Goal: Find contact information: Find contact information

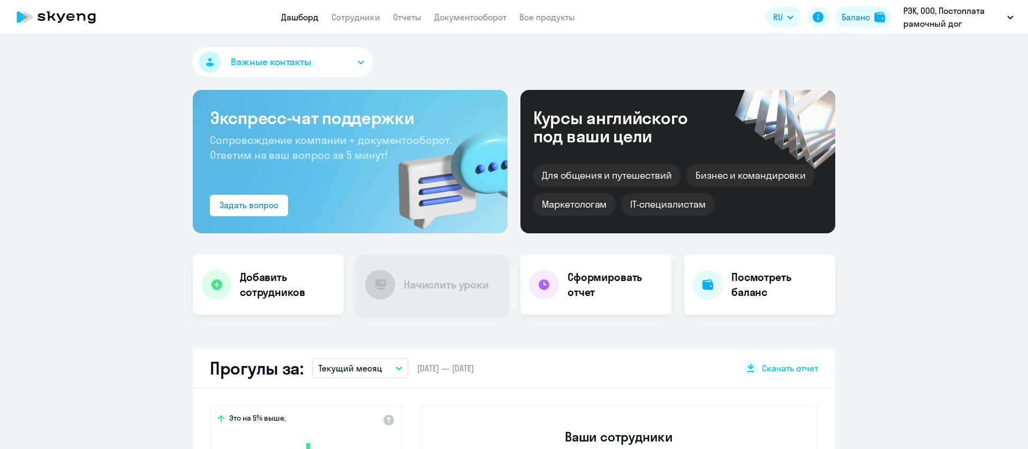
select select "30"
click at [354, 20] on link "Сотрудники" at bounding box center [356, 17] width 49 height 11
select select "30"
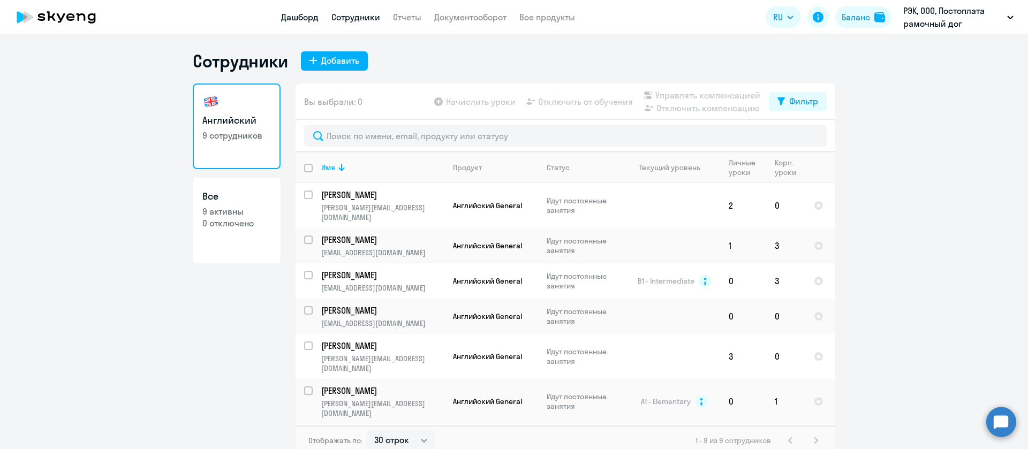
click at [294, 16] on link "Дашборд" at bounding box center [299, 17] width 37 height 11
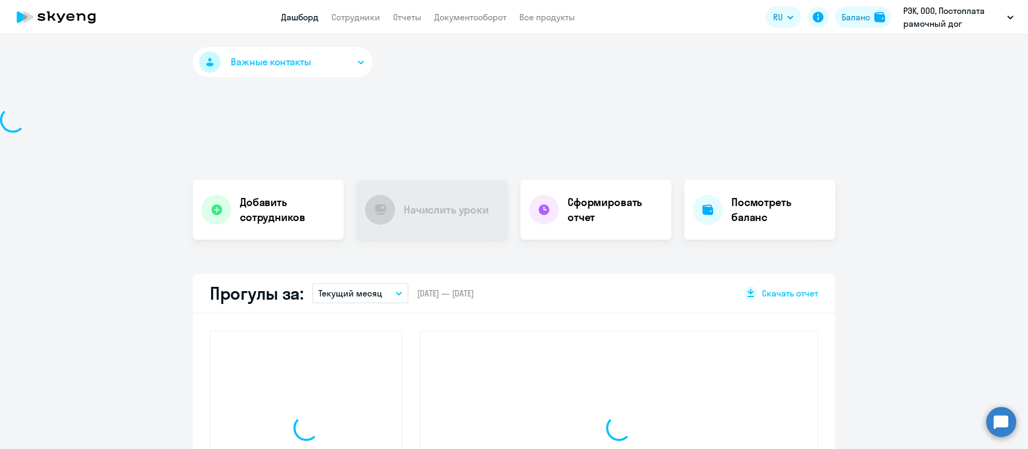
select select "30"
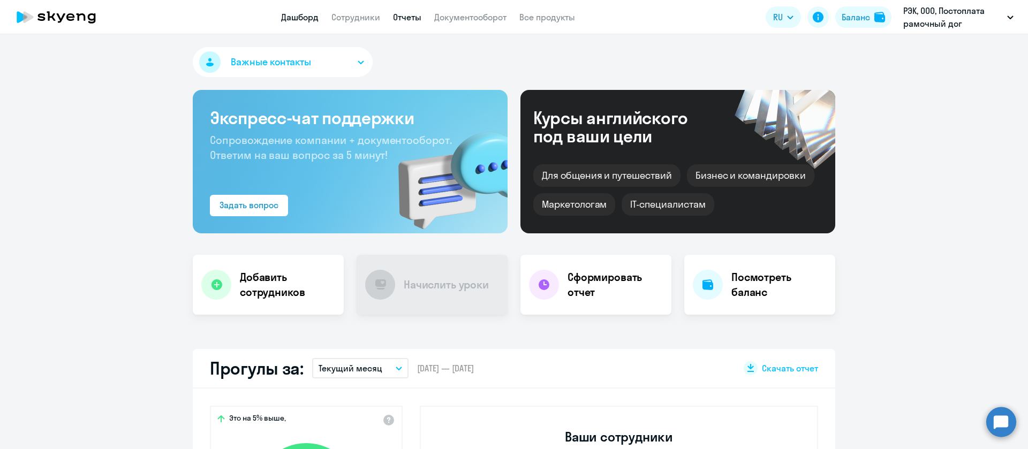
click at [403, 17] on link "Отчеты" at bounding box center [407, 17] width 28 height 11
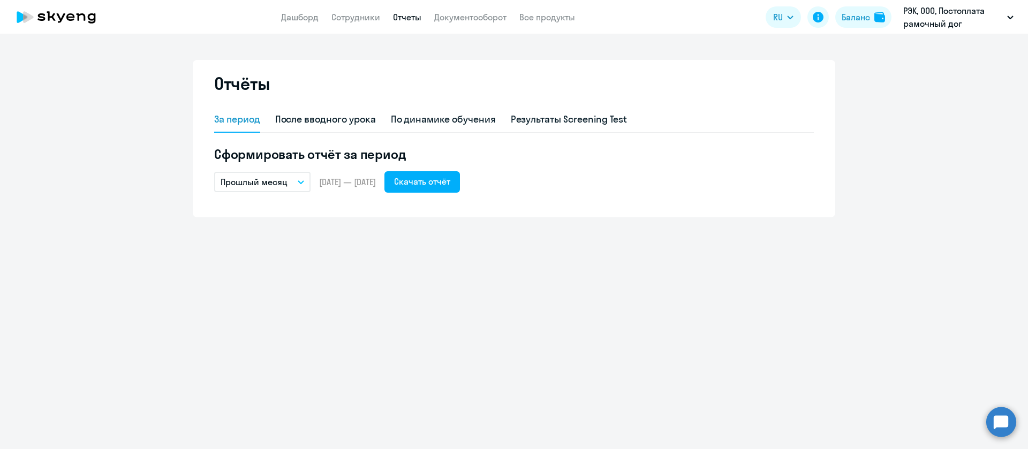
click at [283, 187] on p "Прошлый месяц" at bounding box center [254, 182] width 67 height 13
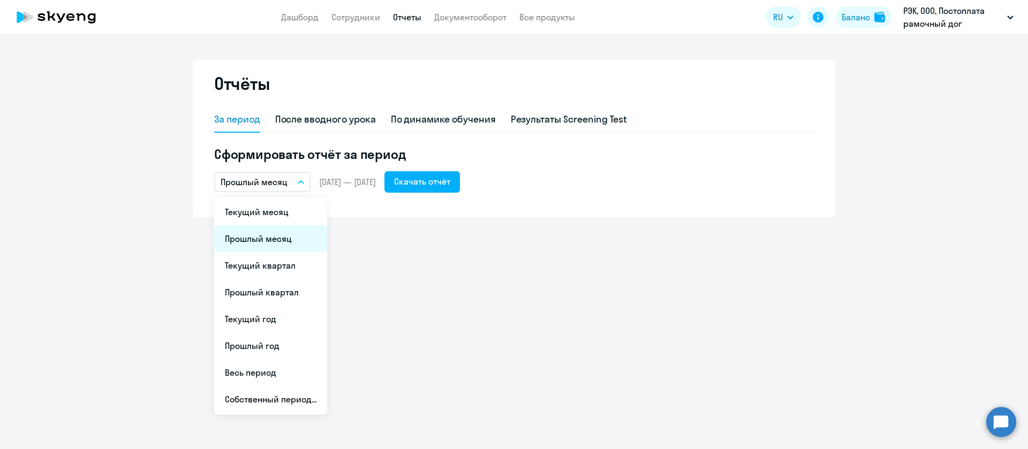
click at [279, 235] on li "Прошлый месяц" at bounding box center [270, 238] width 113 height 27
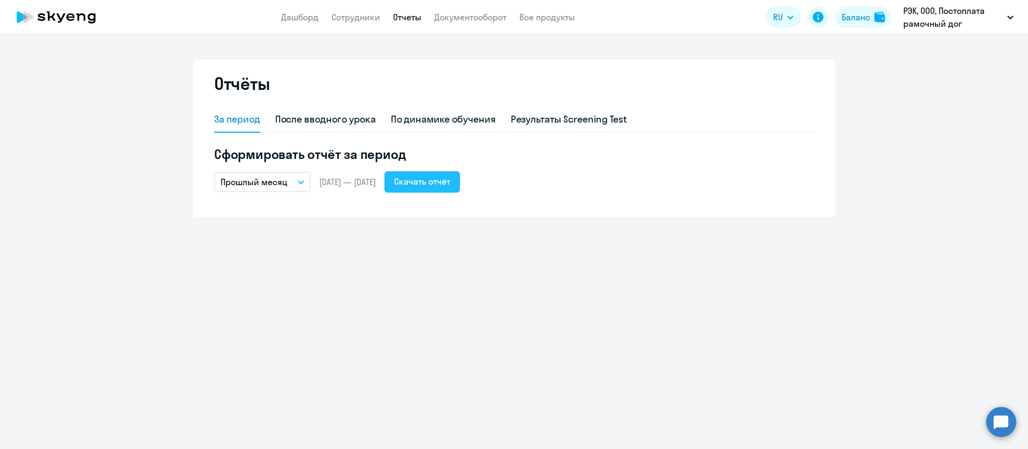
click at [460, 171] on button "Скачать отчёт" at bounding box center [423, 181] width 76 height 21
click at [373, 16] on link "Сотрудники" at bounding box center [356, 17] width 49 height 11
select select "30"
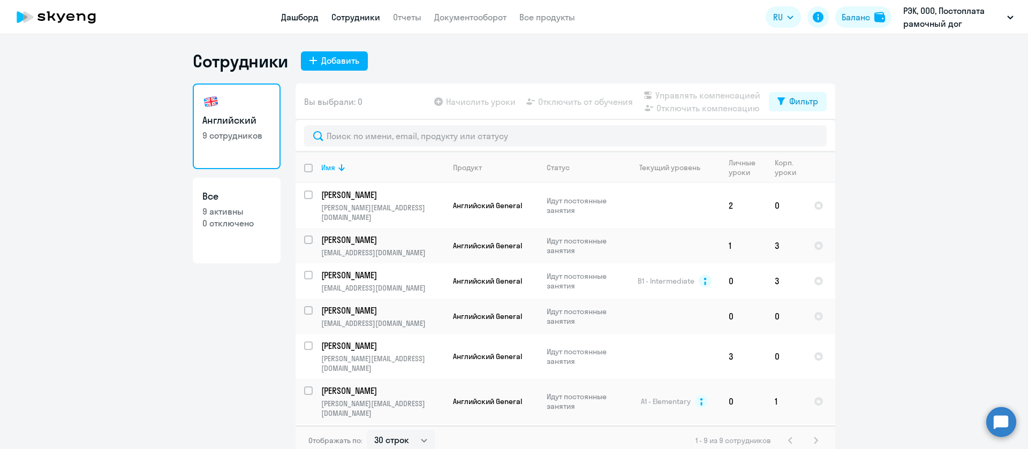
click at [308, 18] on link "Дашборд" at bounding box center [299, 17] width 37 height 11
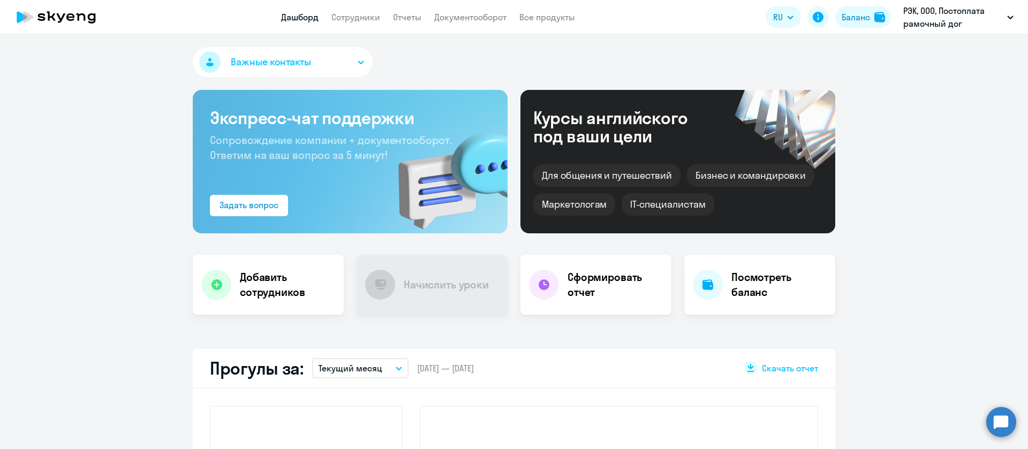
select select "30"
click at [366, 24] on app-header "Дашборд Сотрудники Отчеты Документооборот Все продукты Дашборд Сотрудники Отчет…" at bounding box center [514, 17] width 1028 height 34
click at [368, 18] on link "Сотрудники" at bounding box center [356, 17] width 49 height 11
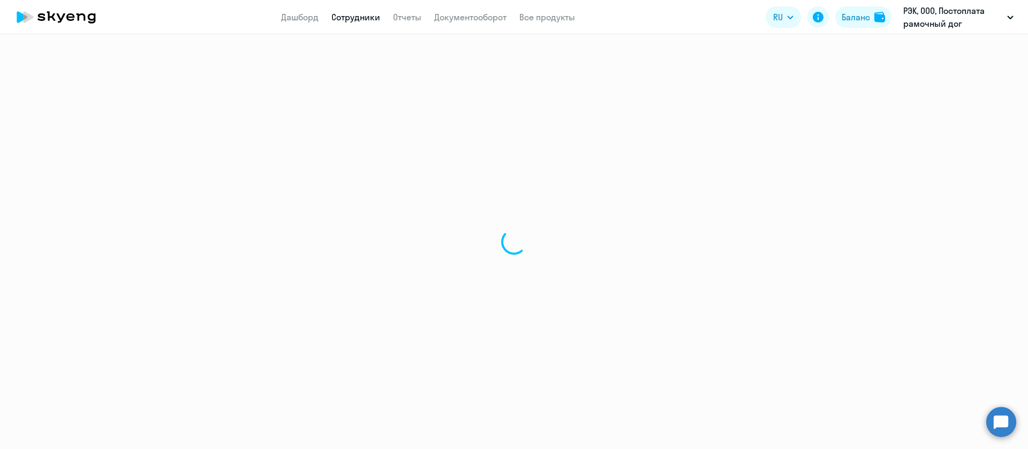
select select "30"
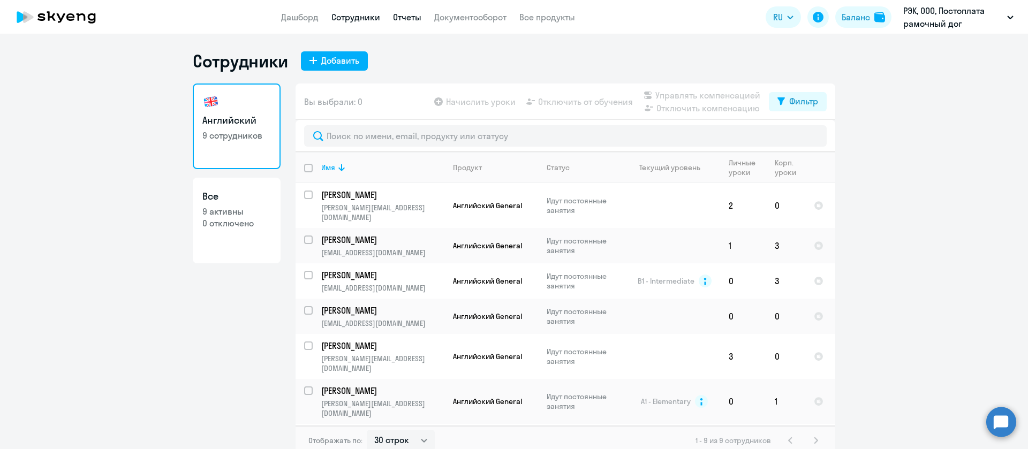
click at [411, 14] on link "Отчеты" at bounding box center [407, 17] width 28 height 11
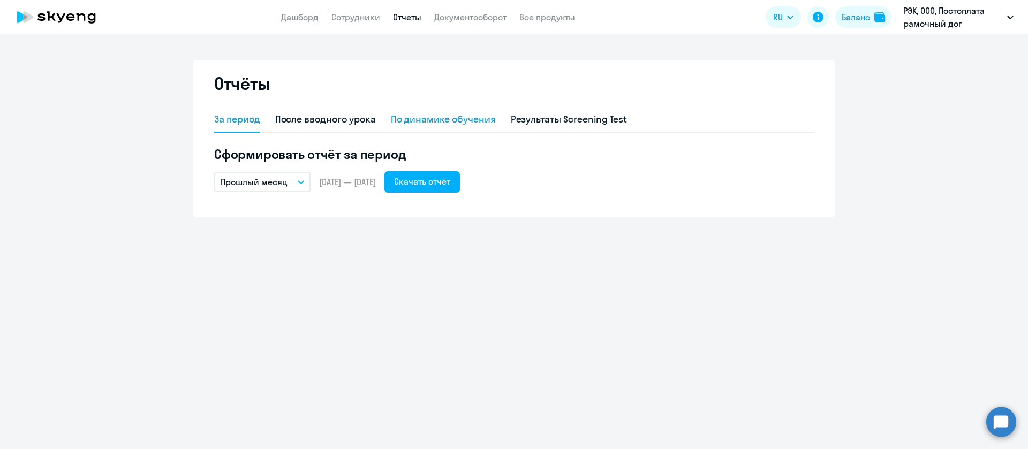
click at [472, 117] on div "По динамике обучения" at bounding box center [443, 119] width 105 height 14
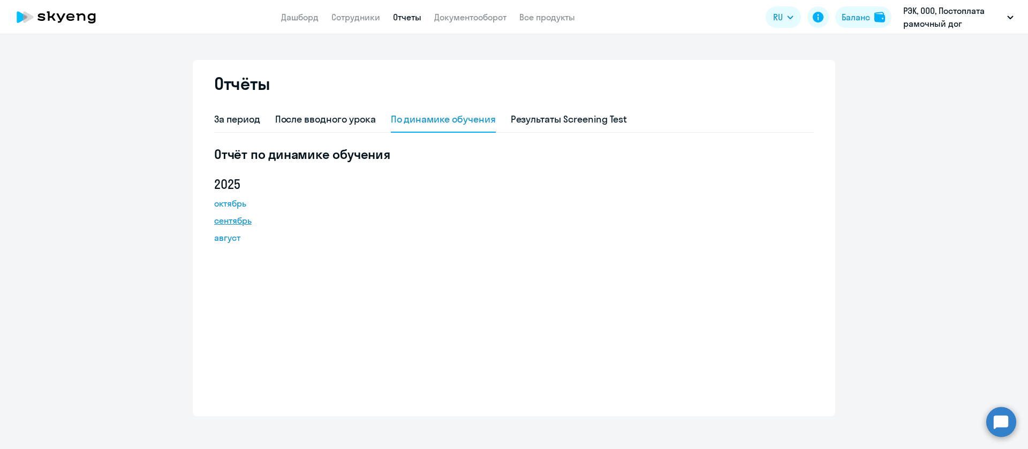
click at [230, 219] on link "сентябрь" at bounding box center [262, 220] width 96 height 13
click at [338, 23] on app-menu-item-link "Сотрудники" at bounding box center [356, 17] width 49 height 13
click at [352, 17] on link "Сотрудники" at bounding box center [356, 17] width 49 height 11
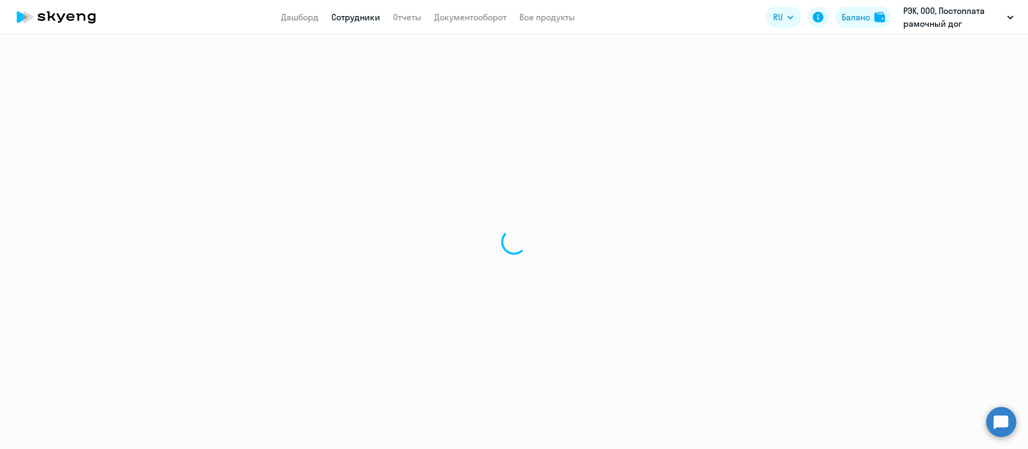
select select "30"
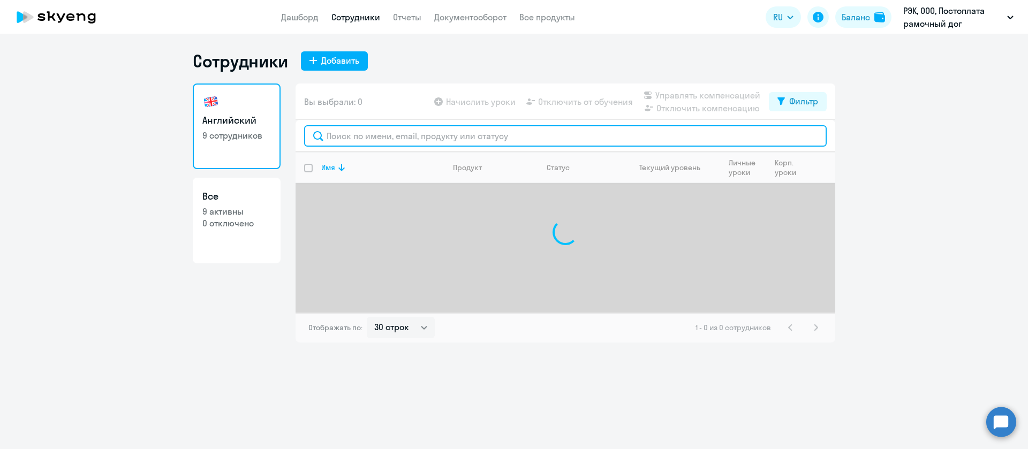
click at [374, 133] on input "text" at bounding box center [565, 135] width 523 height 21
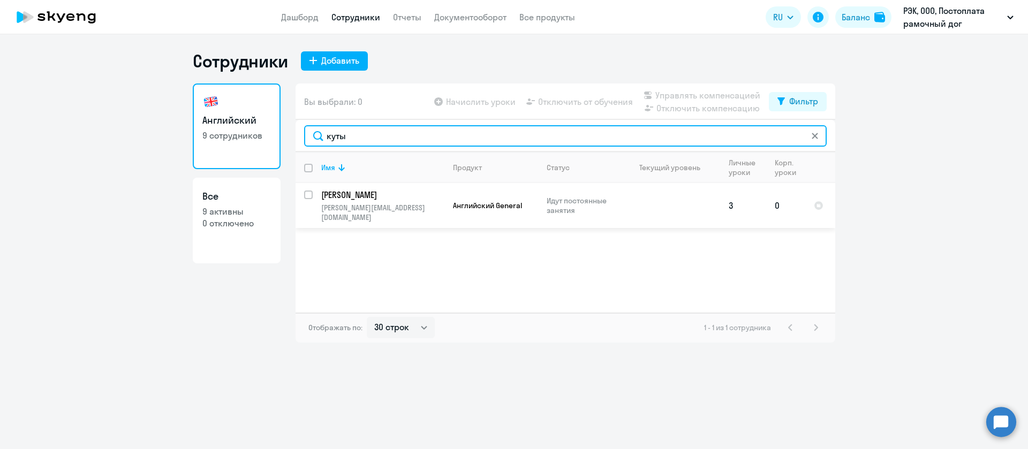
type input "куты"
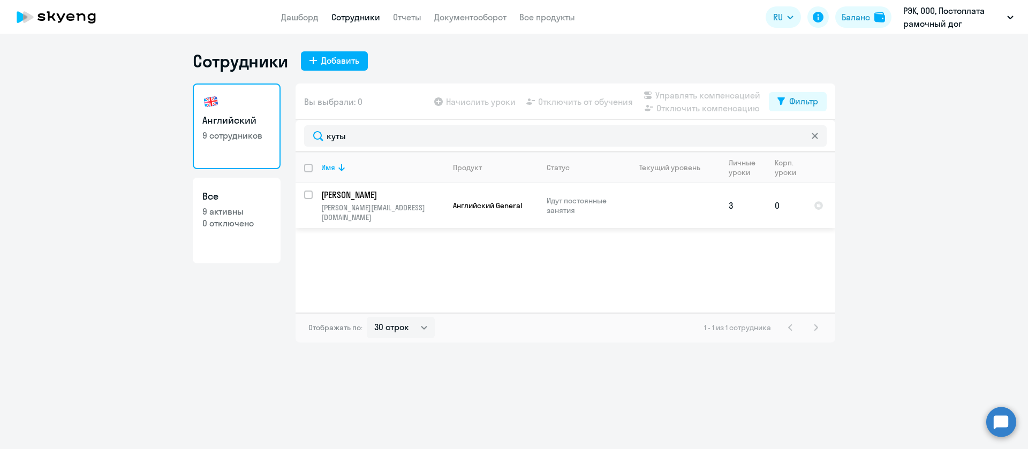
click at [418, 193] on p "[PERSON_NAME]" at bounding box center [381, 195] width 121 height 12
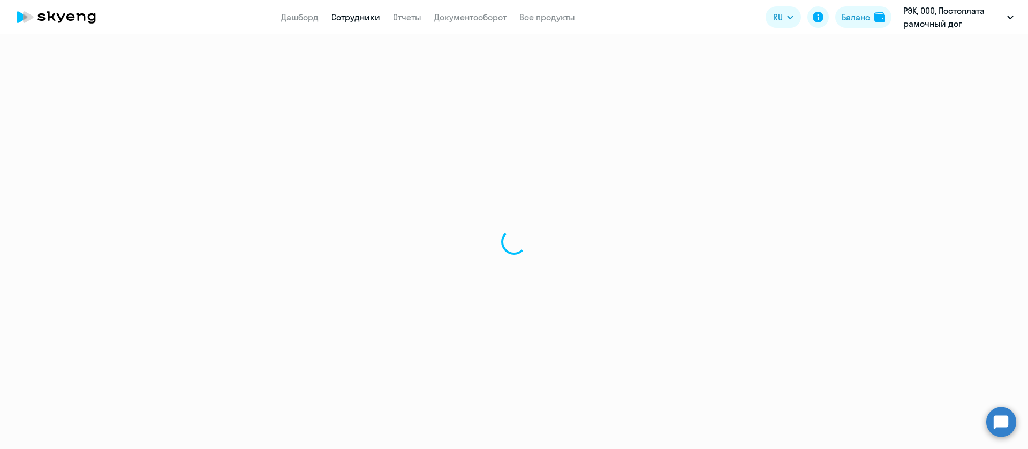
select select "english"
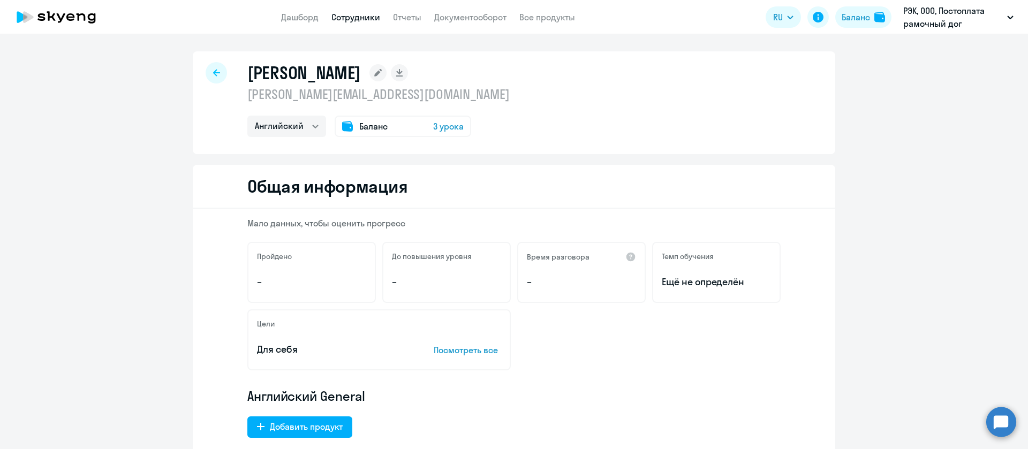
click at [351, 100] on p "[PERSON_NAME][EMAIL_ADDRESS][DOMAIN_NAME]" at bounding box center [378, 94] width 262 height 17
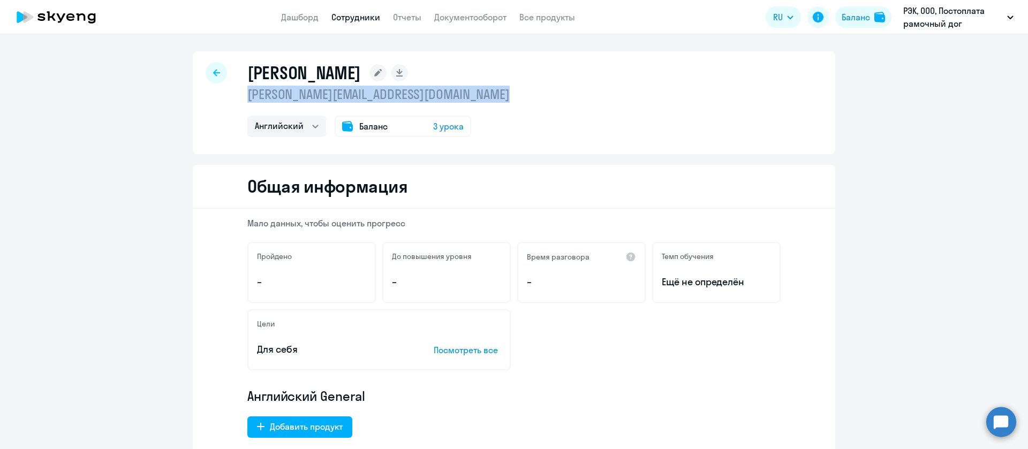
click at [351, 100] on p "[PERSON_NAME][EMAIL_ADDRESS][DOMAIN_NAME]" at bounding box center [378, 94] width 262 height 17
copy p "[PERSON_NAME][EMAIL_ADDRESS][DOMAIN_NAME]"
click at [406, 20] on link "Отчеты" at bounding box center [407, 17] width 28 height 11
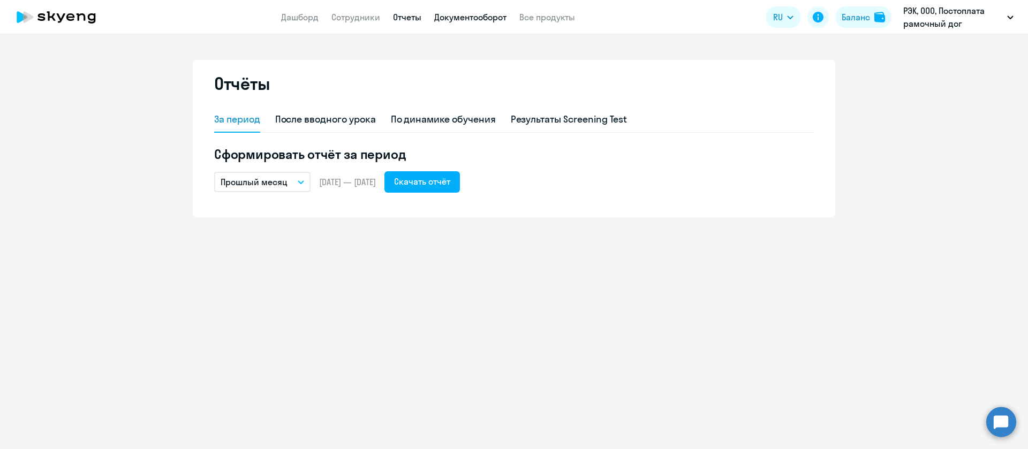
click at [460, 22] on link "Документооборот" at bounding box center [470, 17] width 72 height 11
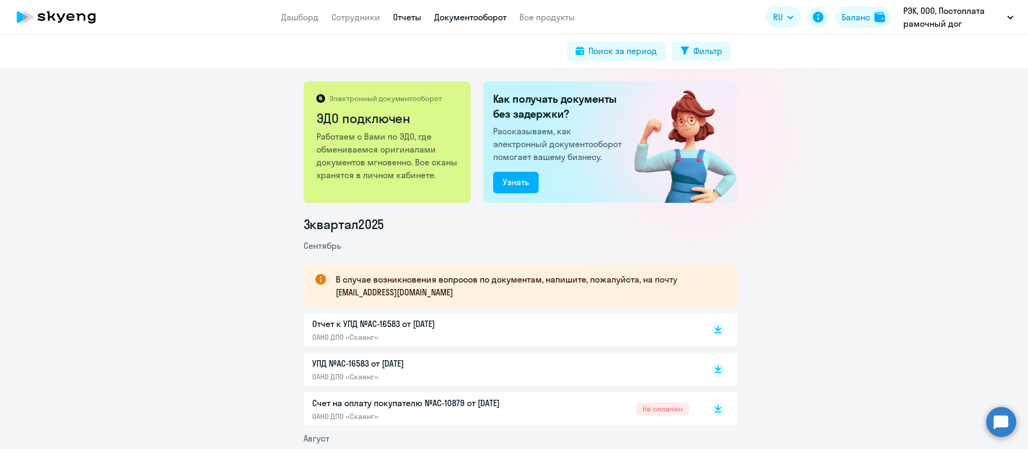
click at [401, 20] on link "Отчеты" at bounding box center [407, 17] width 28 height 11
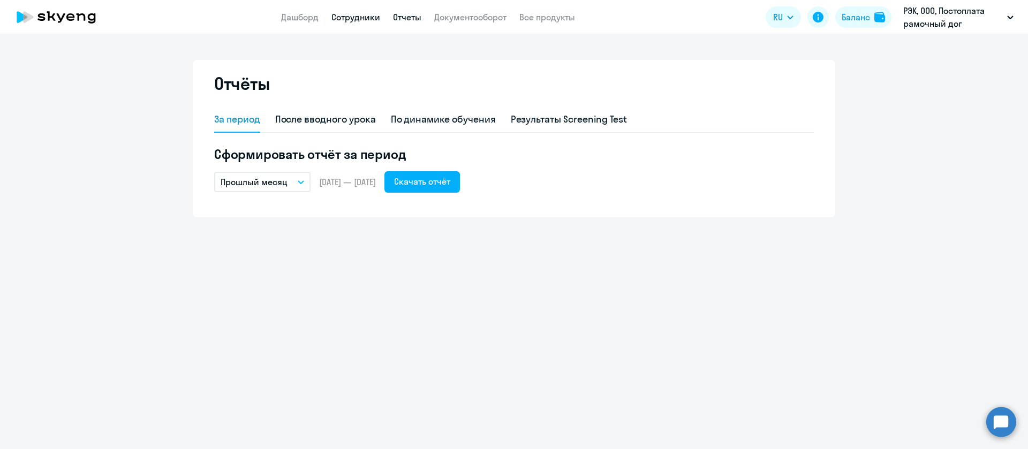
click at [357, 20] on link "Сотрудники" at bounding box center [356, 17] width 49 height 11
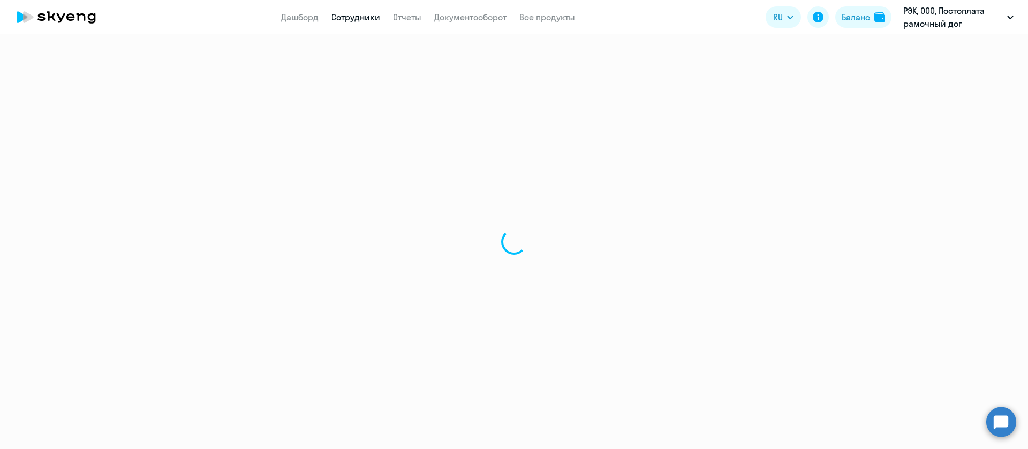
select select "30"
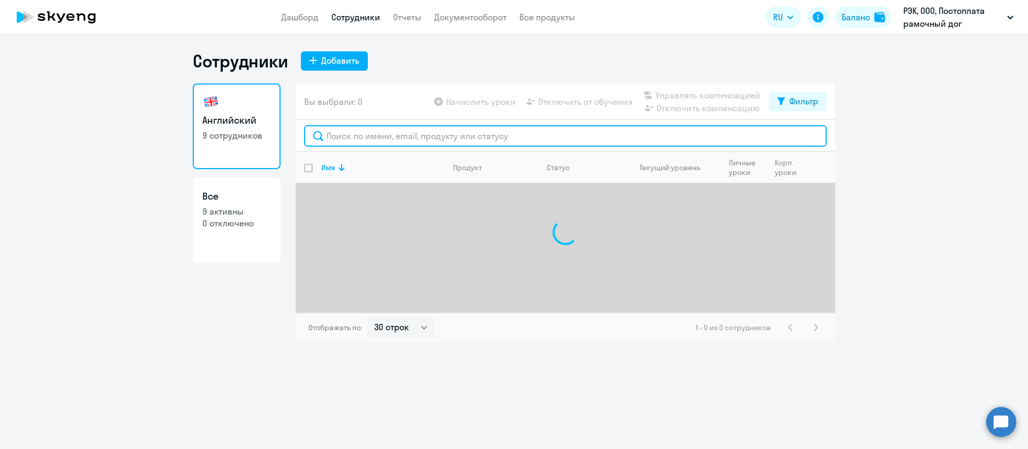
click at [398, 140] on input "text" at bounding box center [565, 135] width 523 height 21
type input "ч"
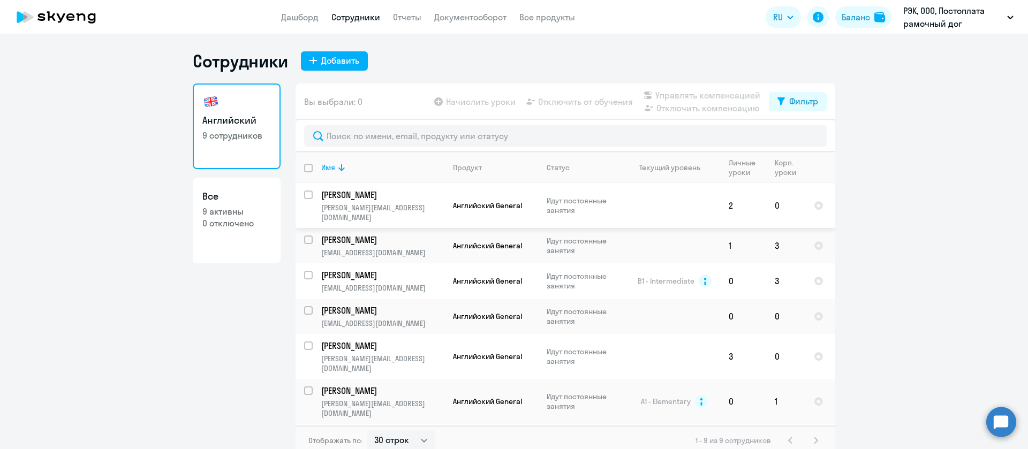
click at [398, 197] on p "[PERSON_NAME]" at bounding box center [381, 195] width 121 height 12
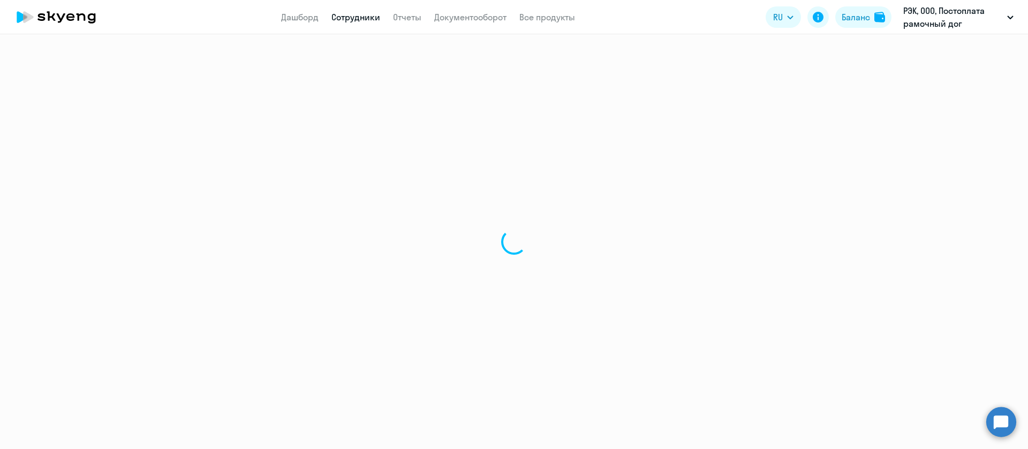
select select "english"
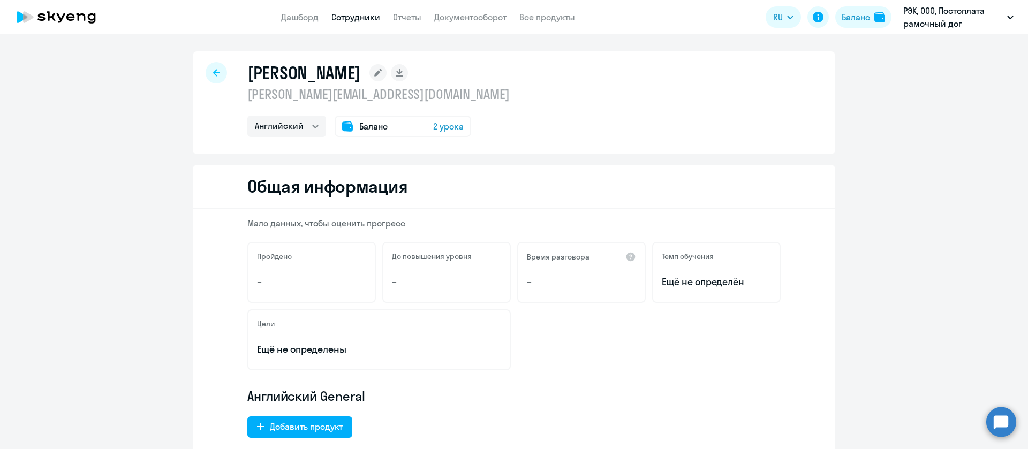
click at [393, 96] on p "[PERSON_NAME][EMAIL_ADDRESS][DOMAIN_NAME]" at bounding box center [378, 94] width 262 height 17
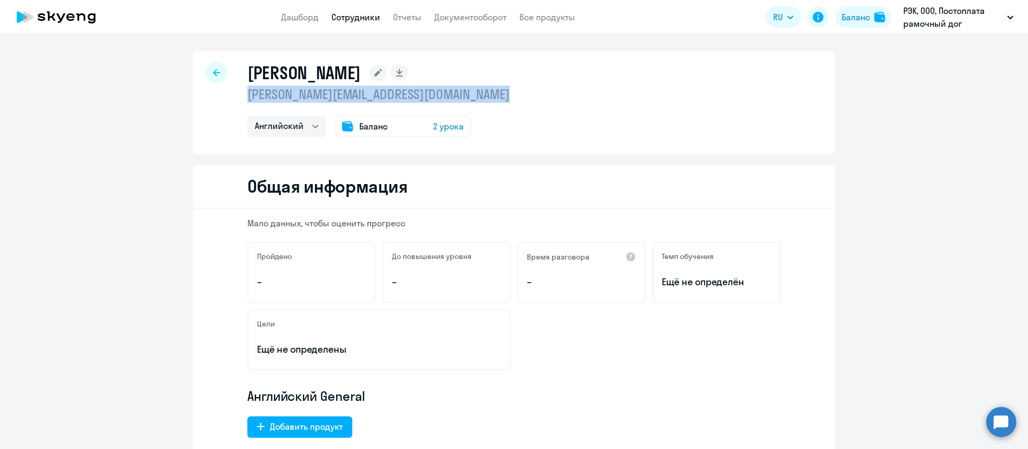
click at [393, 96] on p "[PERSON_NAME][EMAIL_ADDRESS][DOMAIN_NAME]" at bounding box center [378, 94] width 262 height 17
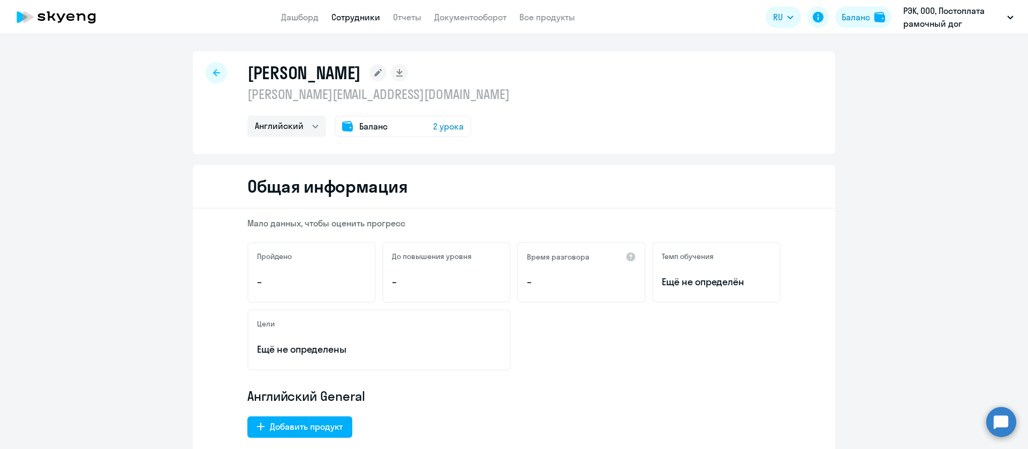
click at [208, 77] on div at bounding box center [216, 72] width 21 height 21
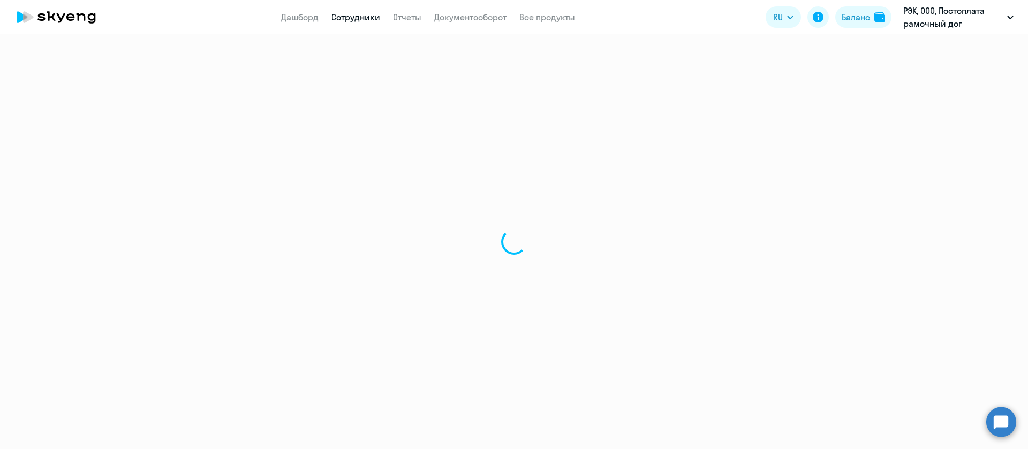
select select "30"
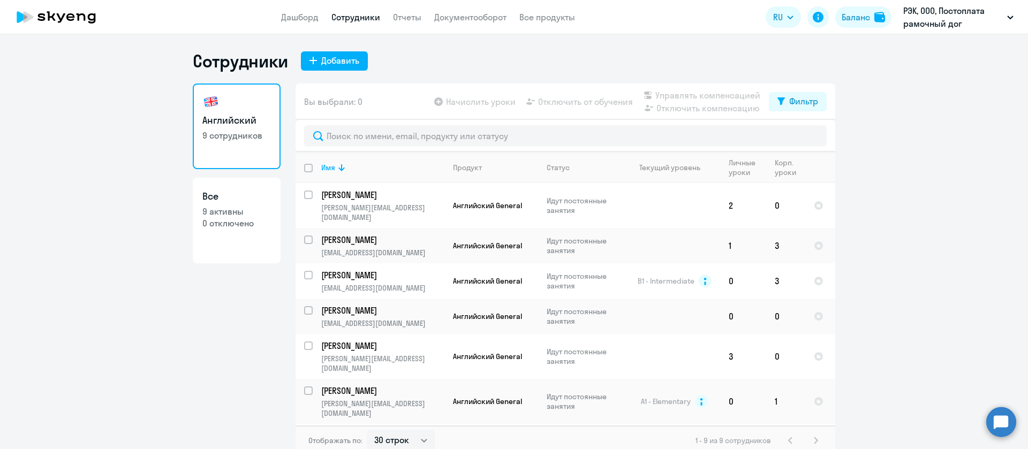
scroll to position [6, 0]
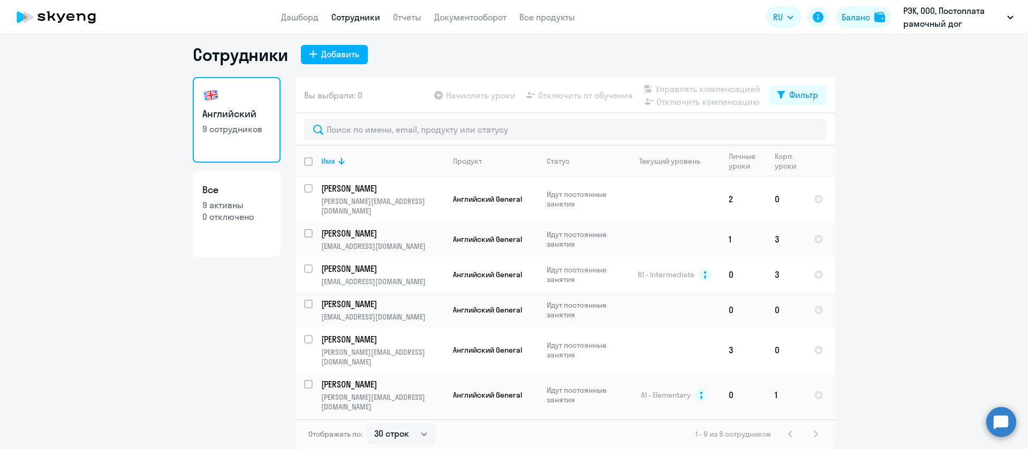
click at [926, 261] on ng-component "Сотрудники Добавить Английский 9 сотрудников Все 9 активны 0 отключено Вы выбра…" at bounding box center [514, 246] width 1028 height 405
click at [902, 214] on ng-component "Сотрудники Добавить Английский 9 сотрудников Все 9 активны 0 отключено Вы выбра…" at bounding box center [514, 246] width 1028 height 405
click at [447, 58] on div "Сотрудники Добавить" at bounding box center [514, 54] width 643 height 21
